Goal: Task Accomplishment & Management: Manage account settings

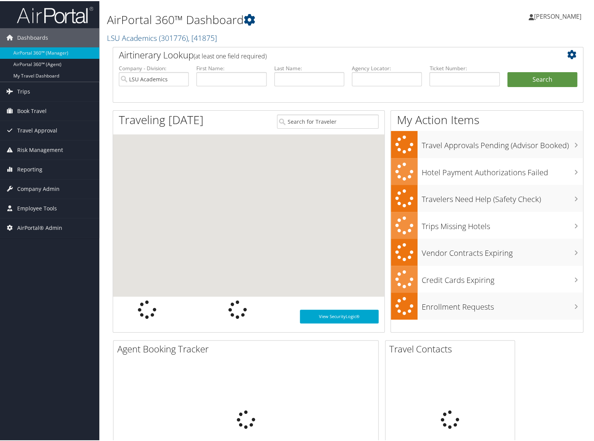
click at [433, 41] on div "AirPortal 360™ Dashboard LSU Academics ( 301776 ) , [ 41875 ] [PERSON_NAME] Bus…" at bounding box center [347, 23] width 497 height 46
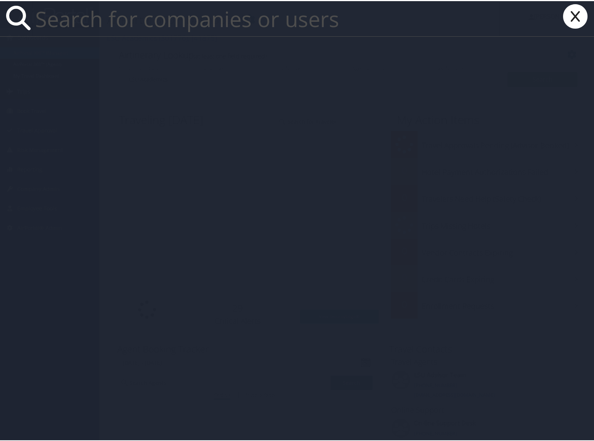
paste input "[PERSON_NAME][EMAIL_ADDRESS][DOMAIN_NAME]"
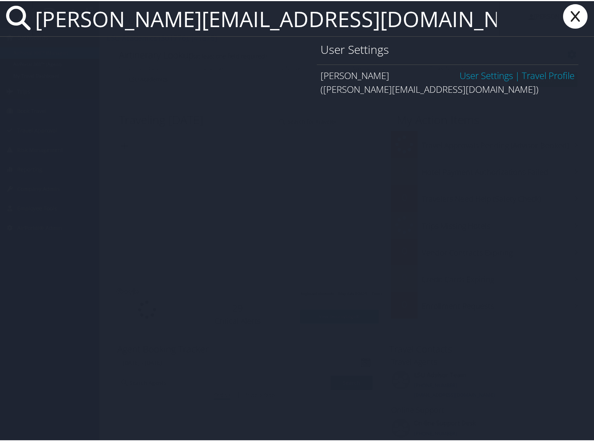
type input "[PERSON_NAME][EMAIL_ADDRESS][DOMAIN_NAME]"
click at [464, 76] on link "User Settings" at bounding box center [485, 74] width 53 height 13
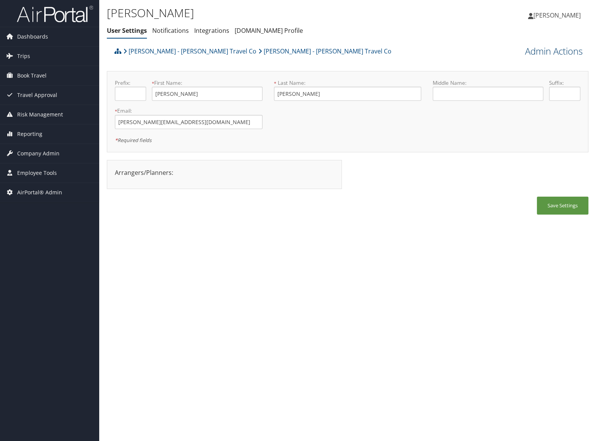
click at [529, 51] on link "Admin Actions" at bounding box center [554, 51] width 58 height 13
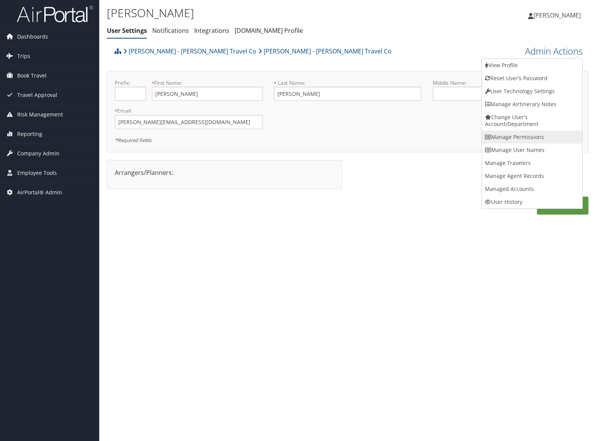
click at [530, 136] on link "Manage Permissions" at bounding box center [532, 137] width 100 height 13
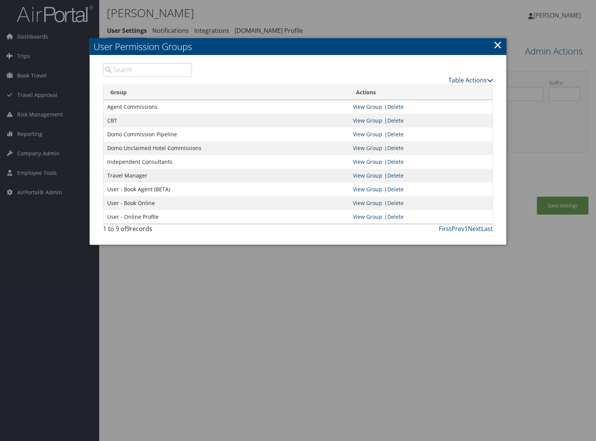
click at [457, 78] on link "Table Actions" at bounding box center [471, 80] width 45 height 8
click at [457, 88] on link "New Record" at bounding box center [442, 91] width 100 height 13
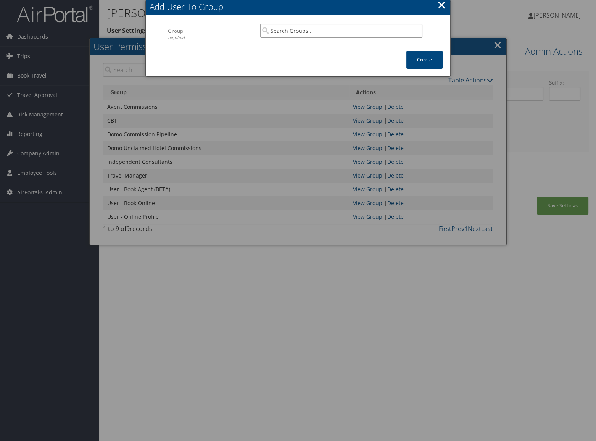
click at [296, 35] on input "search" at bounding box center [341, 31] width 162 height 14
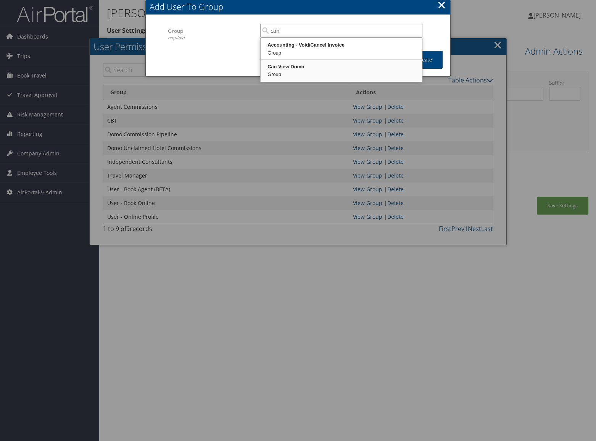
click at [298, 73] on div "Group" at bounding box center [341, 75] width 159 height 8
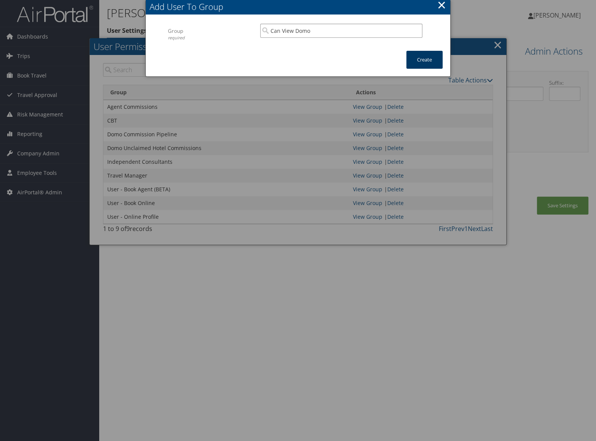
type input "Can View Domo"
click at [417, 57] on button "Create" at bounding box center [425, 60] width 36 height 18
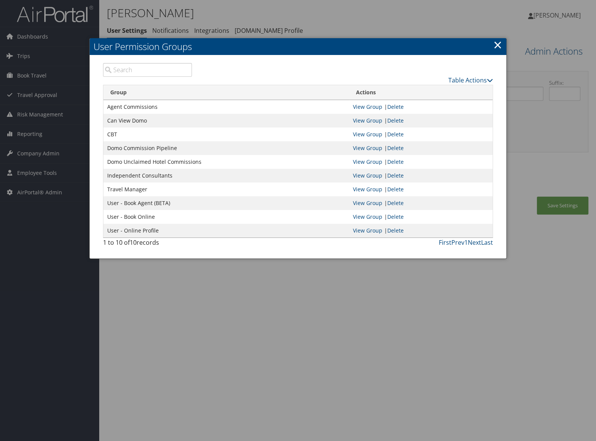
click at [562, 203] on div at bounding box center [298, 220] width 596 height 441
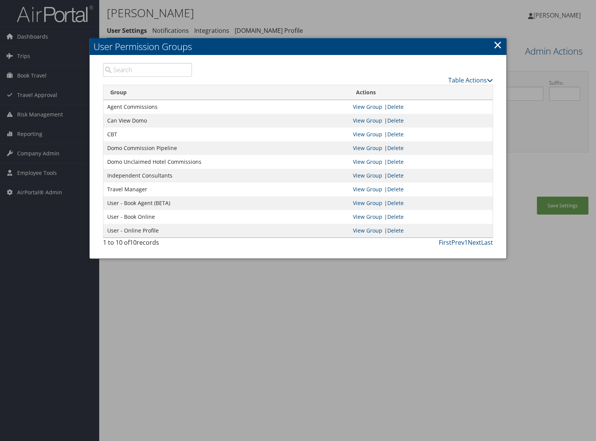
click at [562, 203] on body "Menu Dashboards ► AirPortal 360™ (Manager) AirPortal 360™ (Agent) My Travel Das…" at bounding box center [298, 220] width 596 height 441
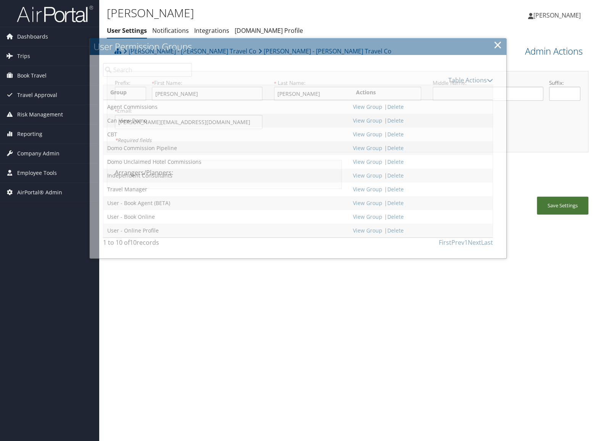
click at [562, 203] on button "Save Settings" at bounding box center [563, 206] width 52 height 18
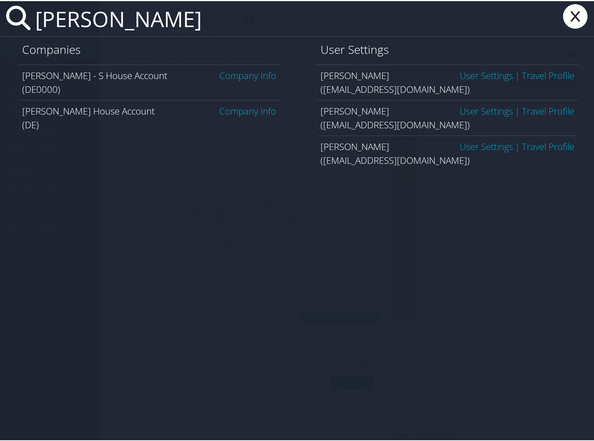
type input "donna evans"
click at [482, 145] on link "User Settings" at bounding box center [485, 145] width 53 height 13
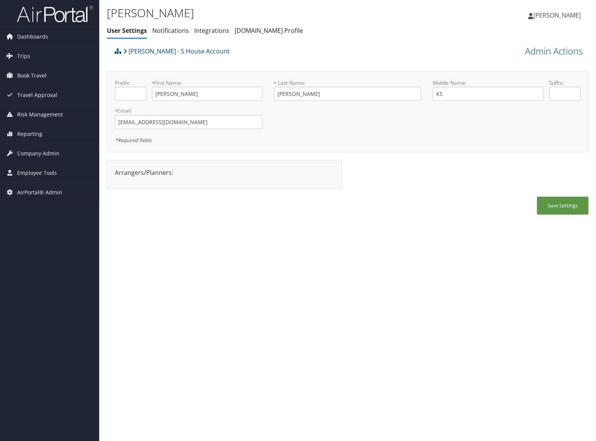
click at [542, 39] on div "[PERSON_NAME] User Settings Notifications Integrations [DOMAIN_NAME] Profile Us…" at bounding box center [347, 22] width 497 height 44
click at [541, 47] on link "Admin Actions" at bounding box center [554, 51] width 58 height 13
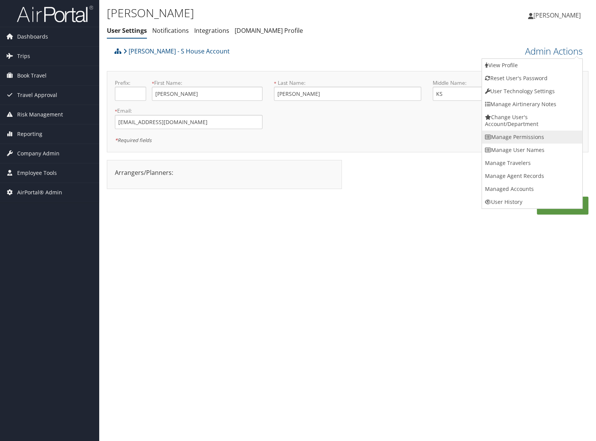
click at [539, 134] on link "Manage Permissions" at bounding box center [532, 137] width 100 height 13
